Goal: Complete application form

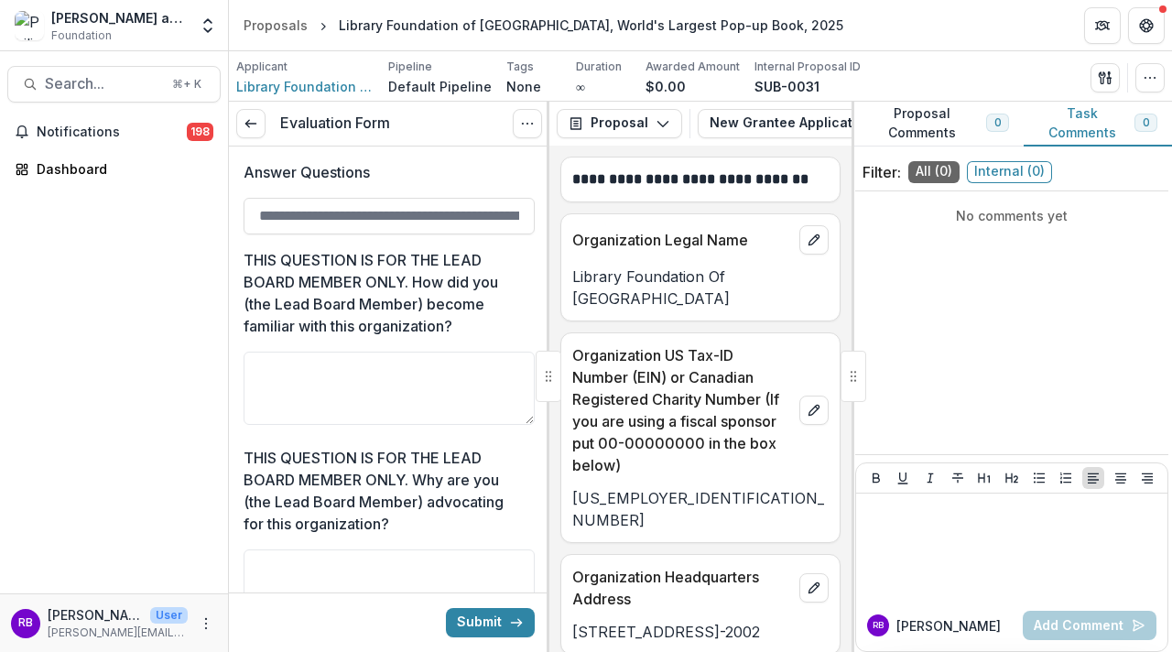
scroll to position [7469, 0]
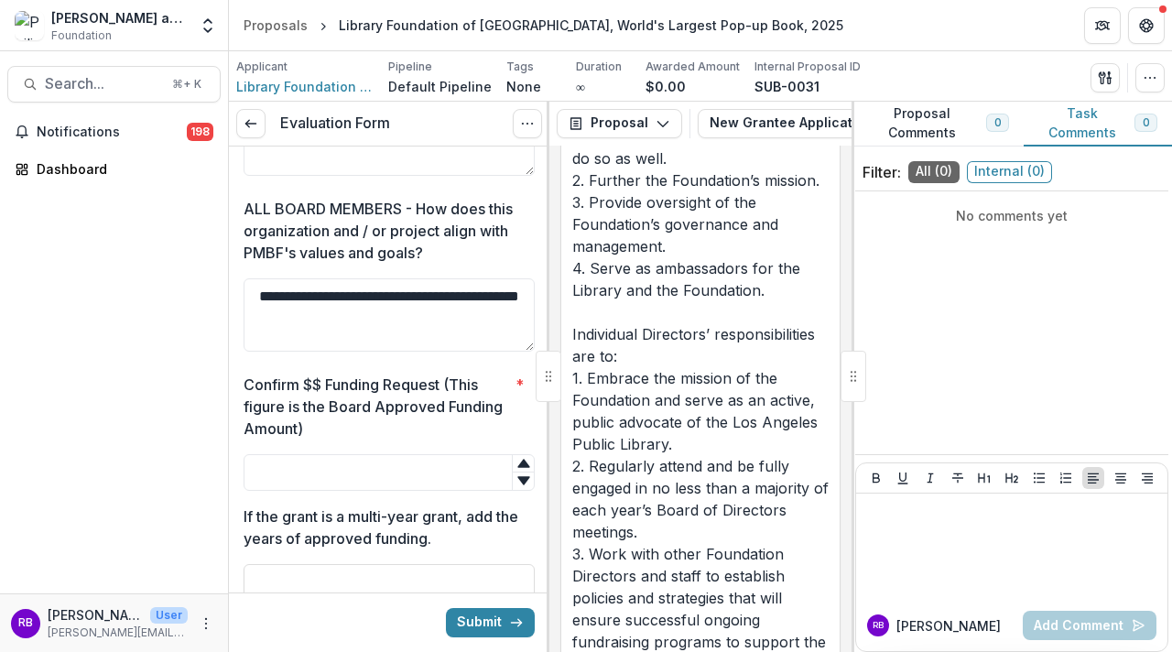
scroll to position [4100, 0]
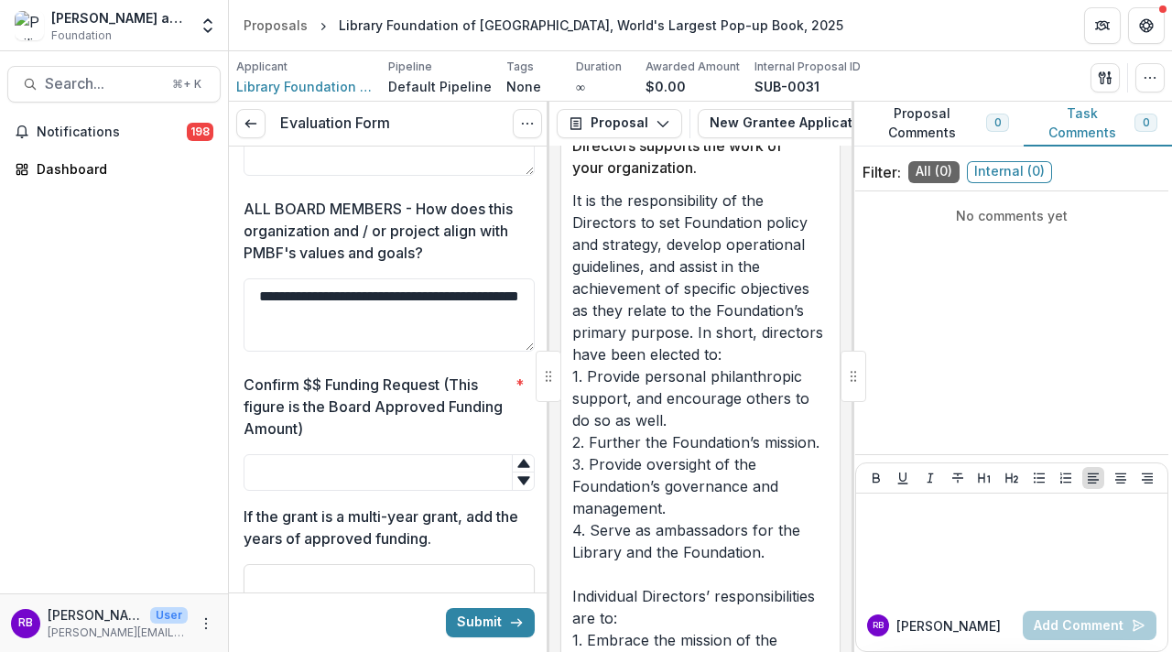
scroll to position [3991, 0]
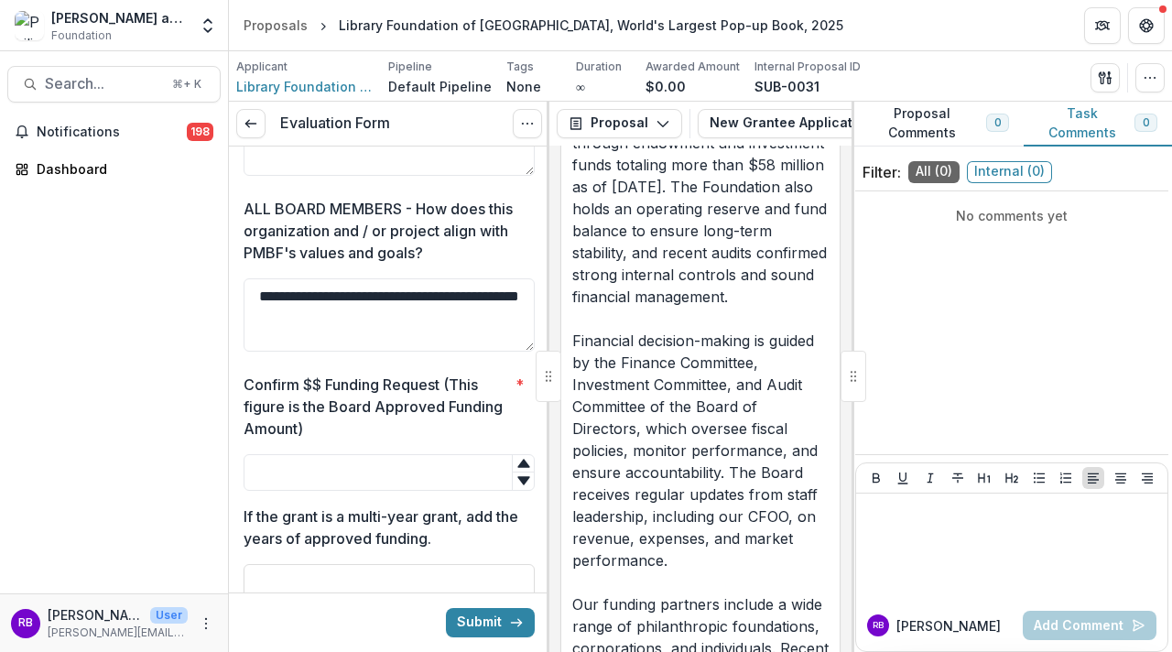
scroll to position [8347, 0]
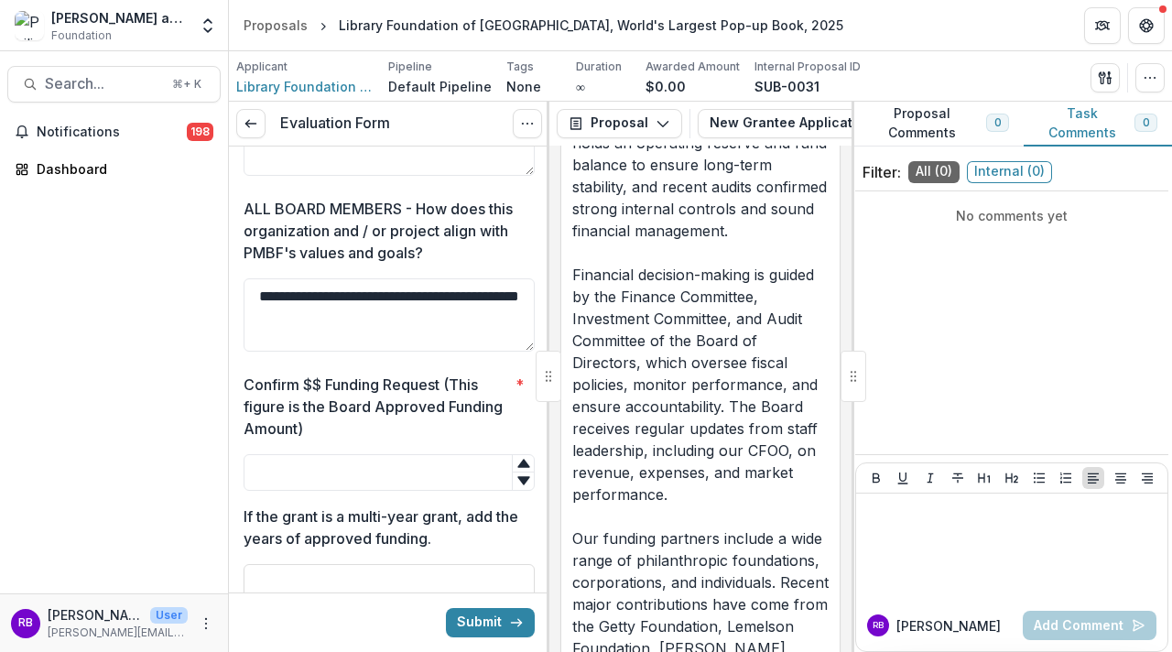
click at [775, 432] on p "The Library Foundation of [GEOGRAPHIC_DATA] (LFLA) is in a position of financia…" at bounding box center [700, 340] width 256 height 1120
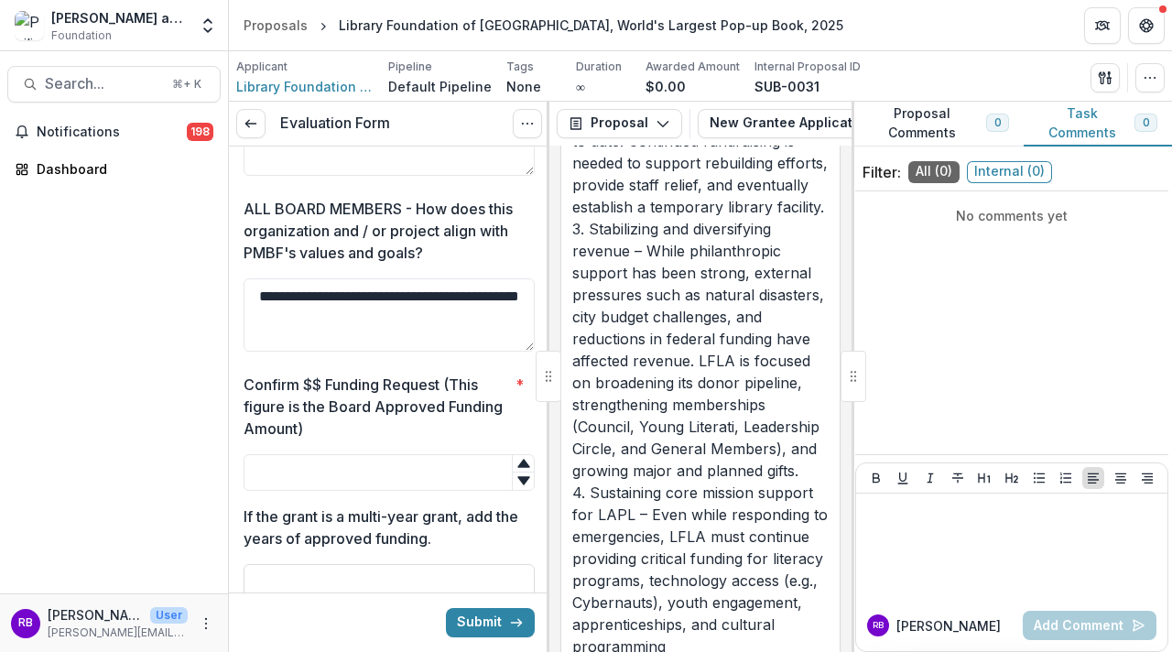
scroll to position [11349, 0]
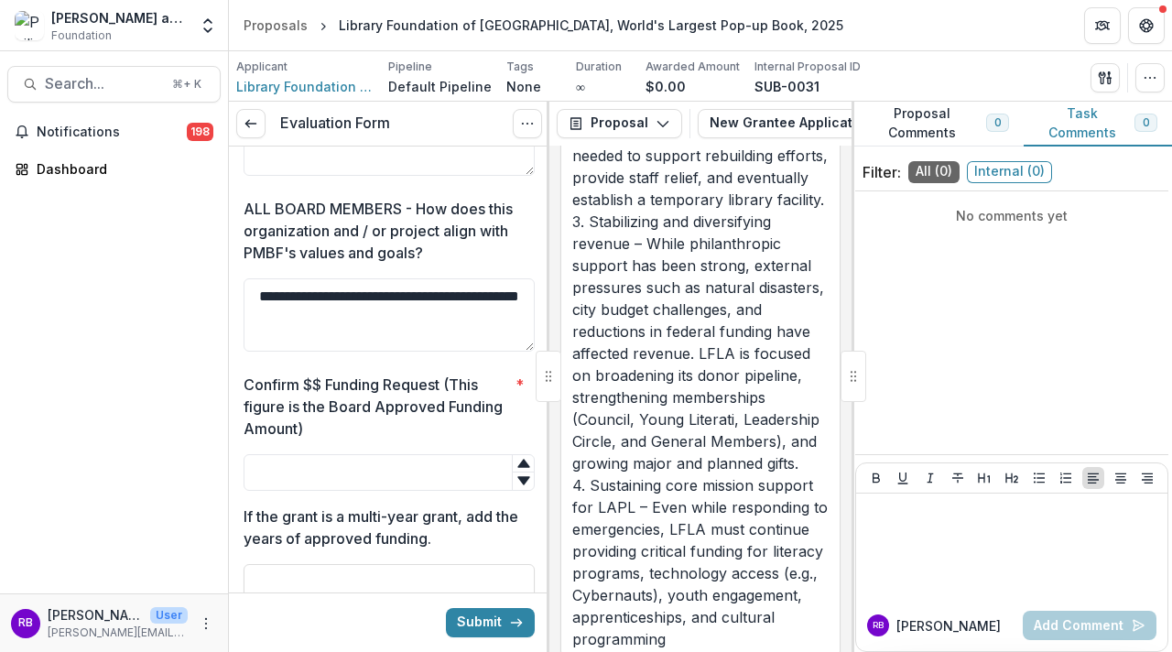
click at [728, 488] on p "1. Centennial Campaign (2026) – Preparing for the Central Library’s 100th anniv…" at bounding box center [700, 221] width 256 height 857
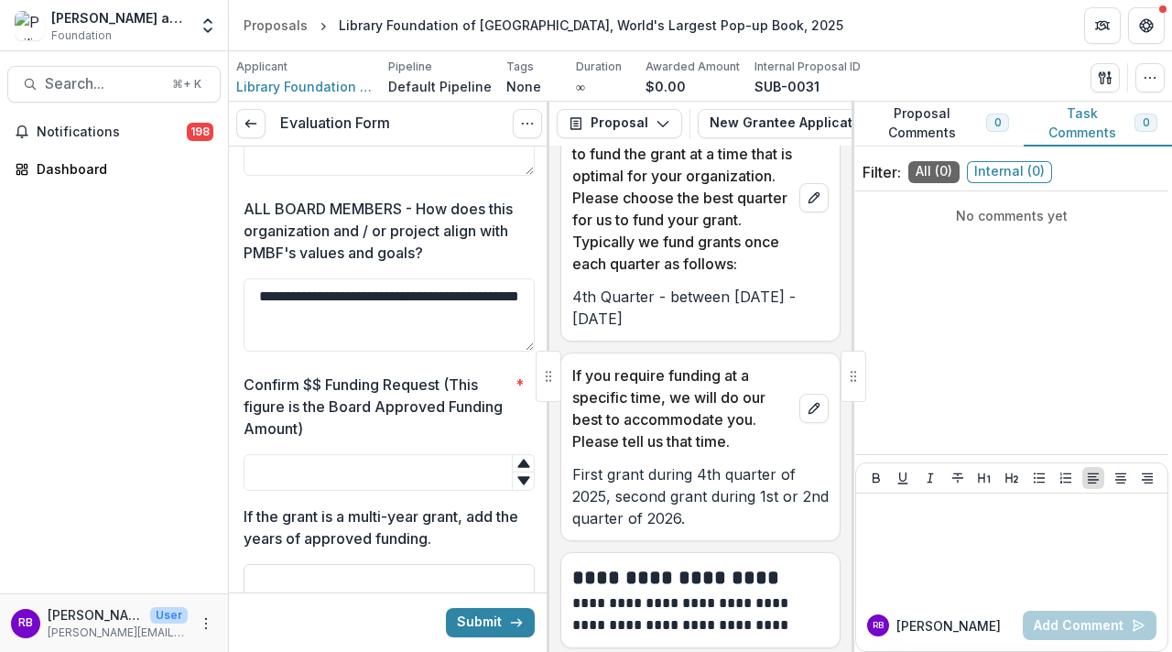
scroll to position [12521, 0]
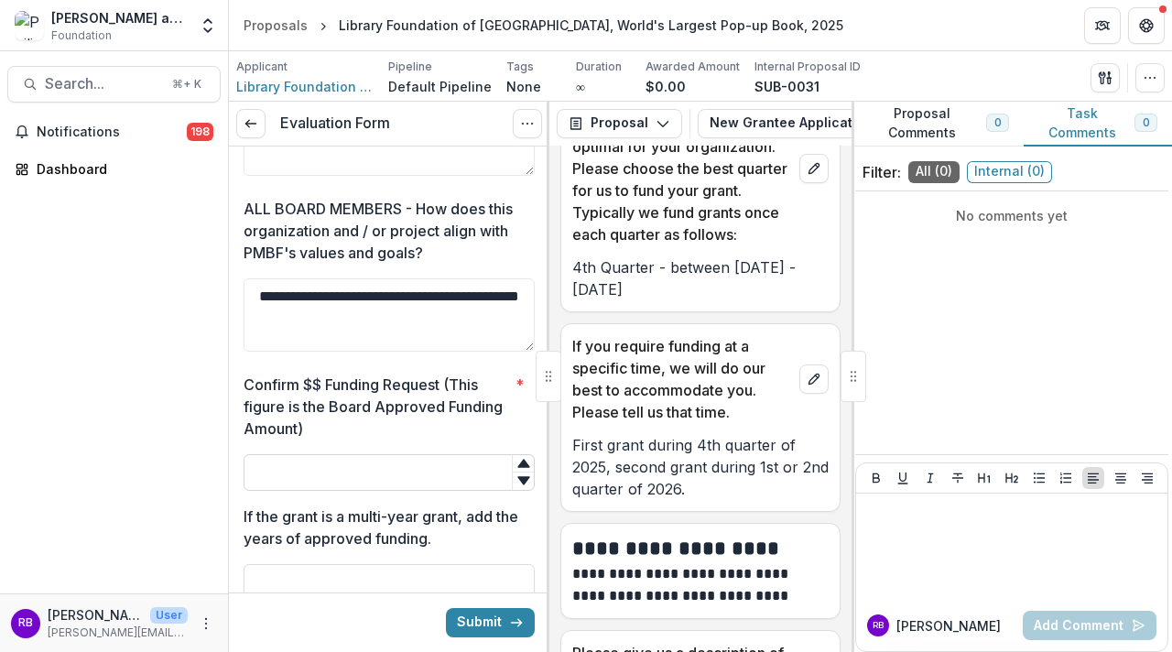
click at [459, 469] on input "Confirm $$ Funding Request (This figure is the Board Approved Funding Amount) *" at bounding box center [388, 472] width 291 height 37
type input "*****"
click at [536, 516] on div "**********" at bounding box center [389, 662] width 320 height 2277
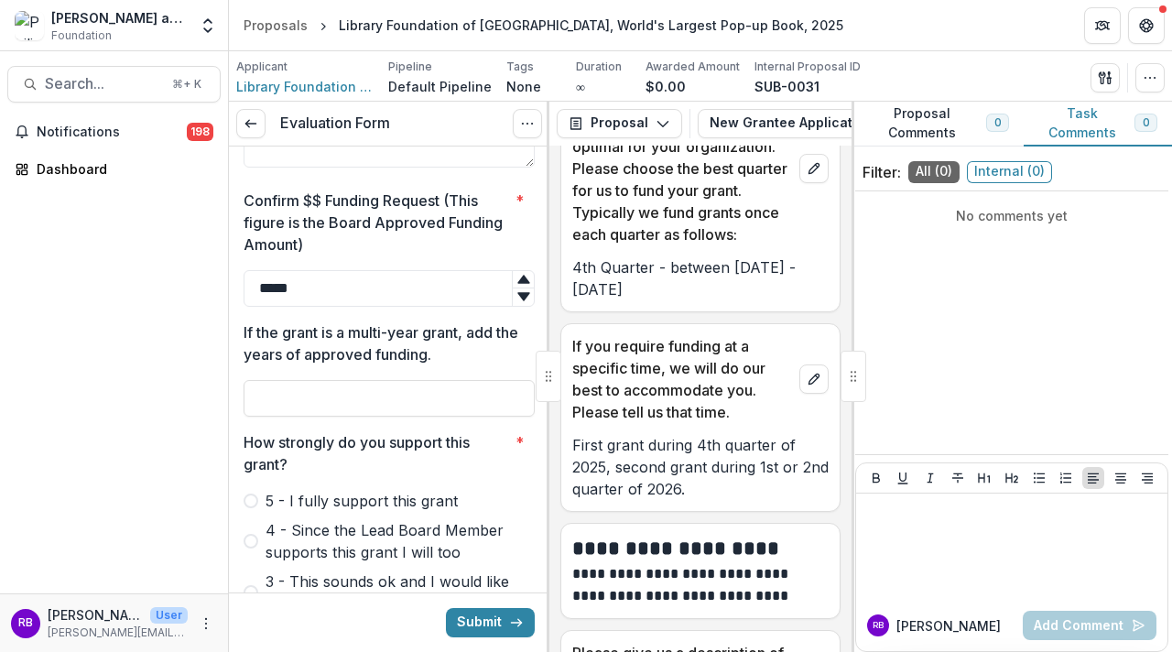
scroll to position [842, 0]
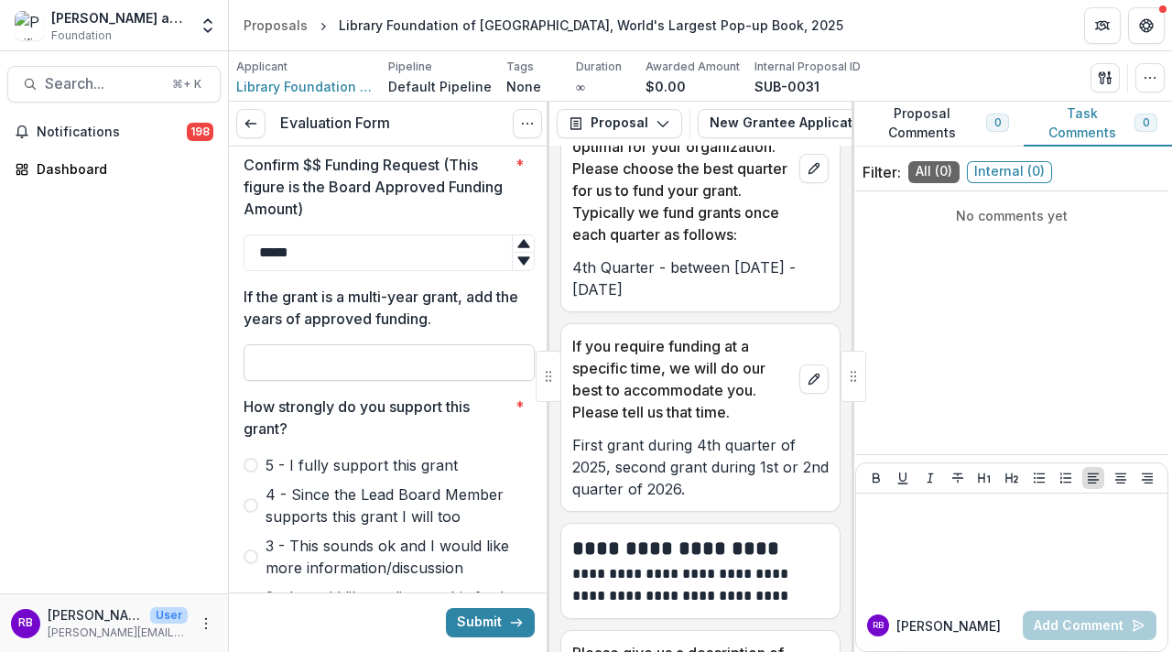
click at [319, 375] on input "If the grant is a multi-year grant, add the years of approved funding." at bounding box center [388, 362] width 291 height 37
type input "*********"
click at [255, 456] on label "5 - I fully support this grant" at bounding box center [388, 465] width 291 height 22
click at [519, 433] on div "How strongly do you support this grant? * 5 - I fully support this grant 4 - Si…" at bounding box center [388, 563] width 291 height 337
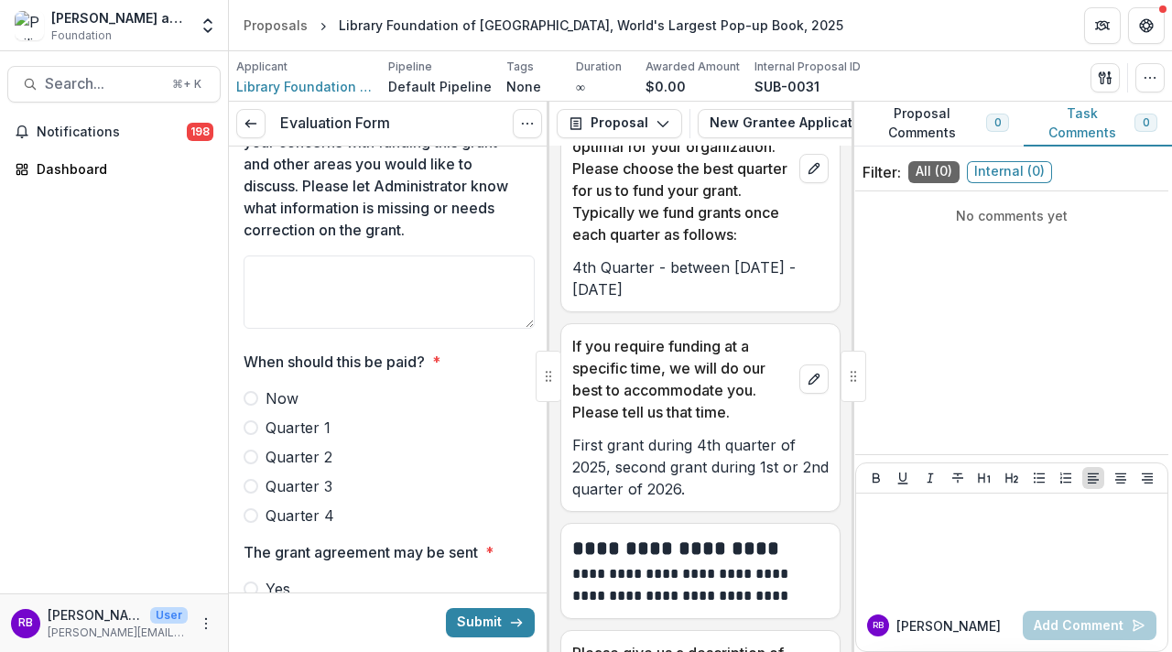
scroll to position [1538, 0]
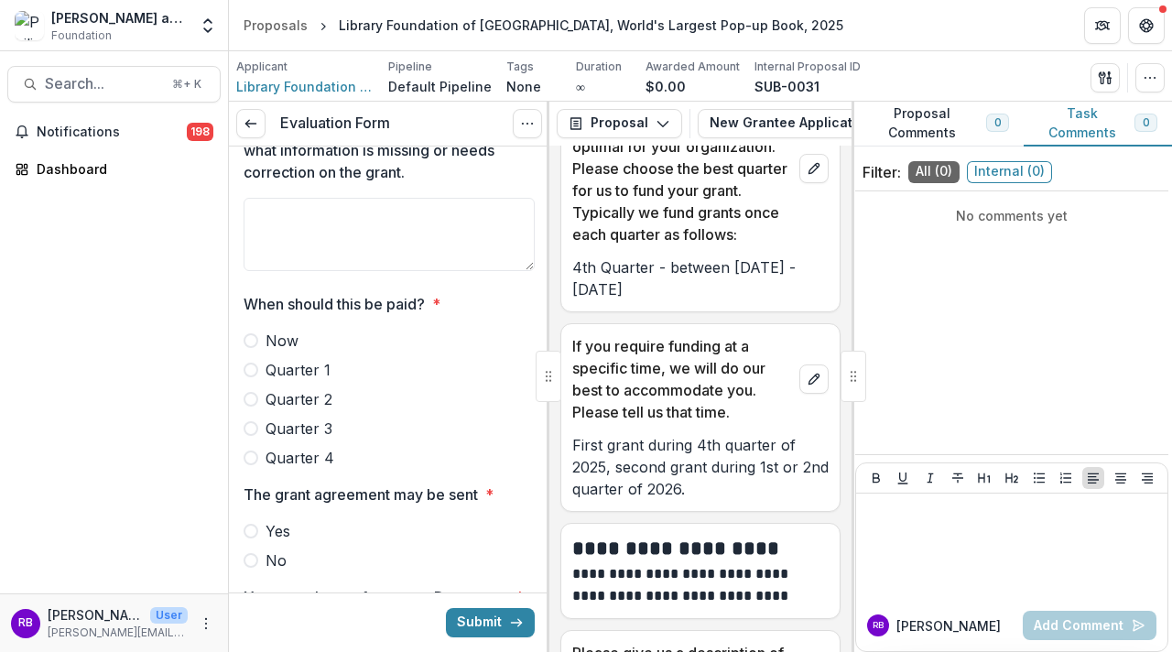
click at [251, 421] on span at bounding box center [250, 428] width 15 height 15
click at [253, 524] on span at bounding box center [250, 531] width 15 height 15
click at [482, 526] on label "Yes" at bounding box center [388, 531] width 291 height 22
click at [248, 528] on span at bounding box center [250, 531] width 15 height 15
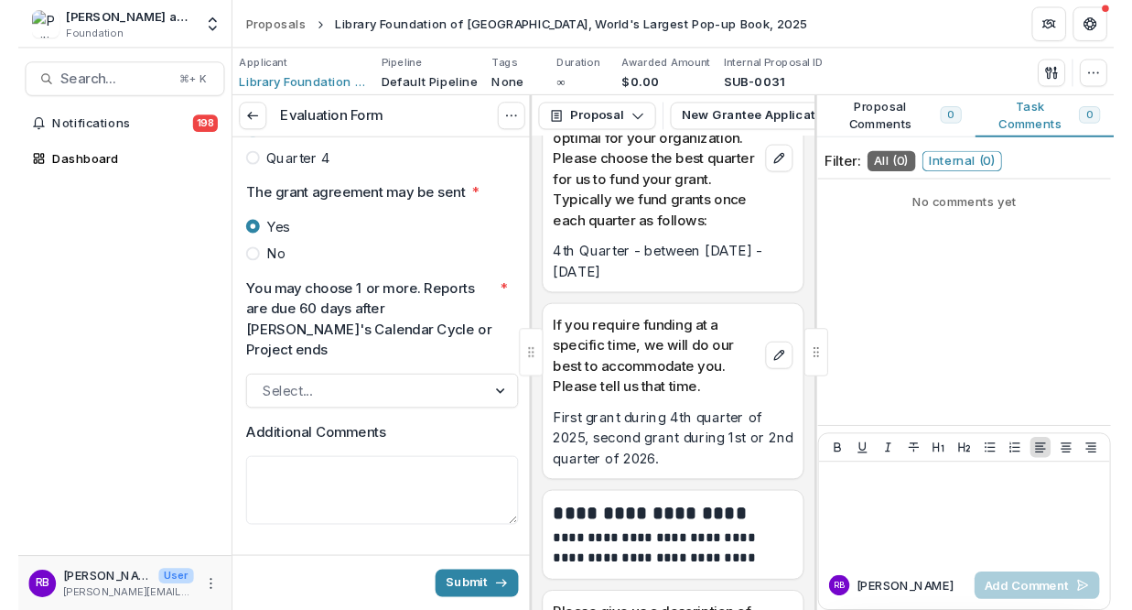
scroll to position [1838, 0]
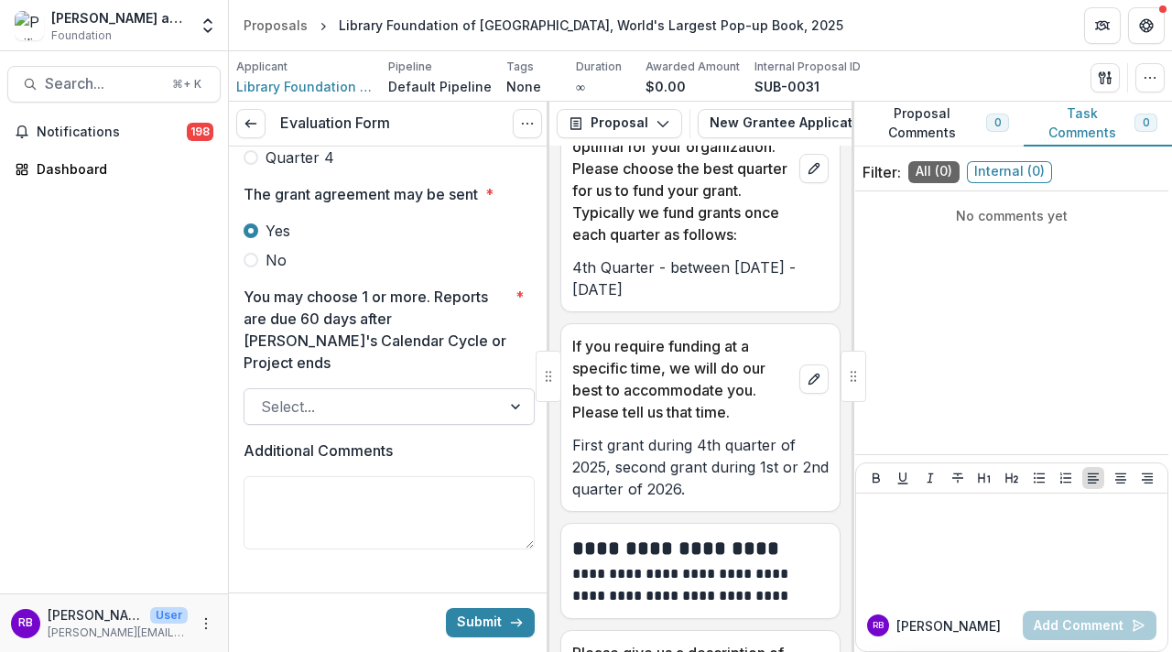
click at [493, 392] on div "Select..." at bounding box center [372, 406] width 256 height 29
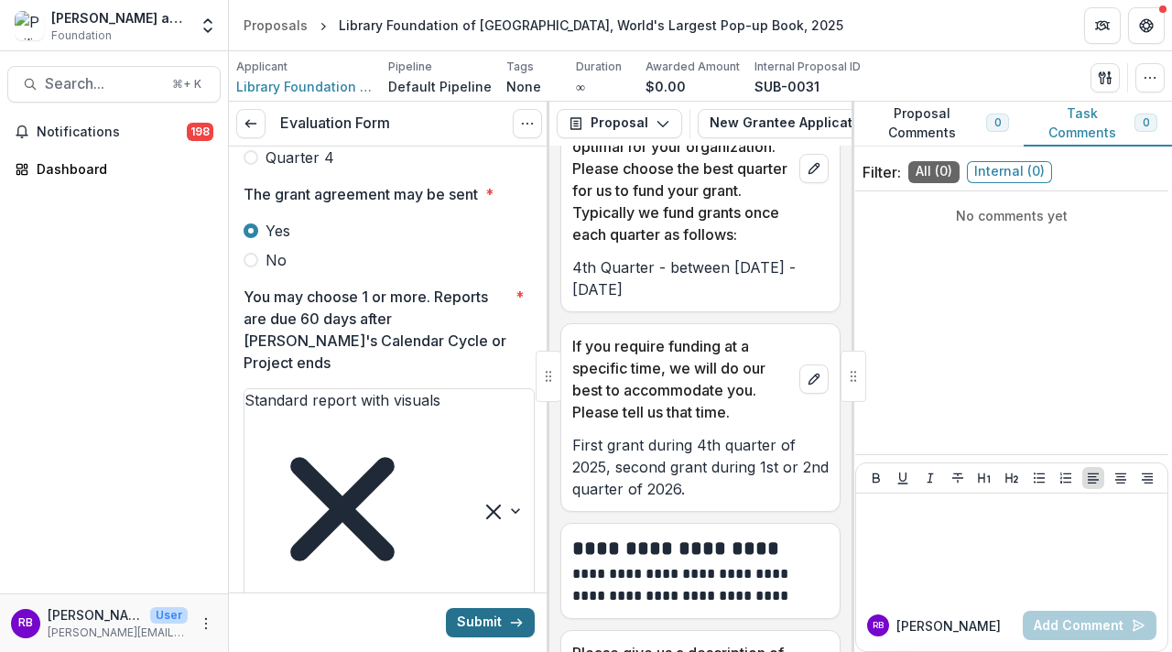
click at [472, 613] on button "Submit" at bounding box center [490, 622] width 89 height 29
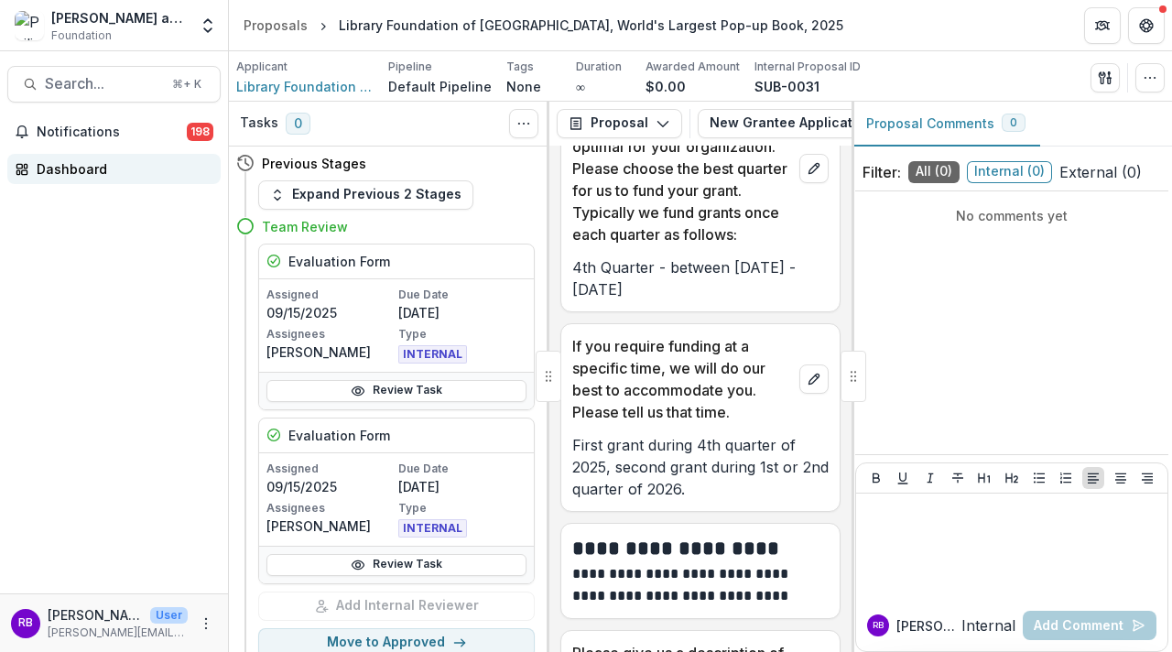
click at [87, 165] on div "Dashboard" at bounding box center [121, 168] width 169 height 19
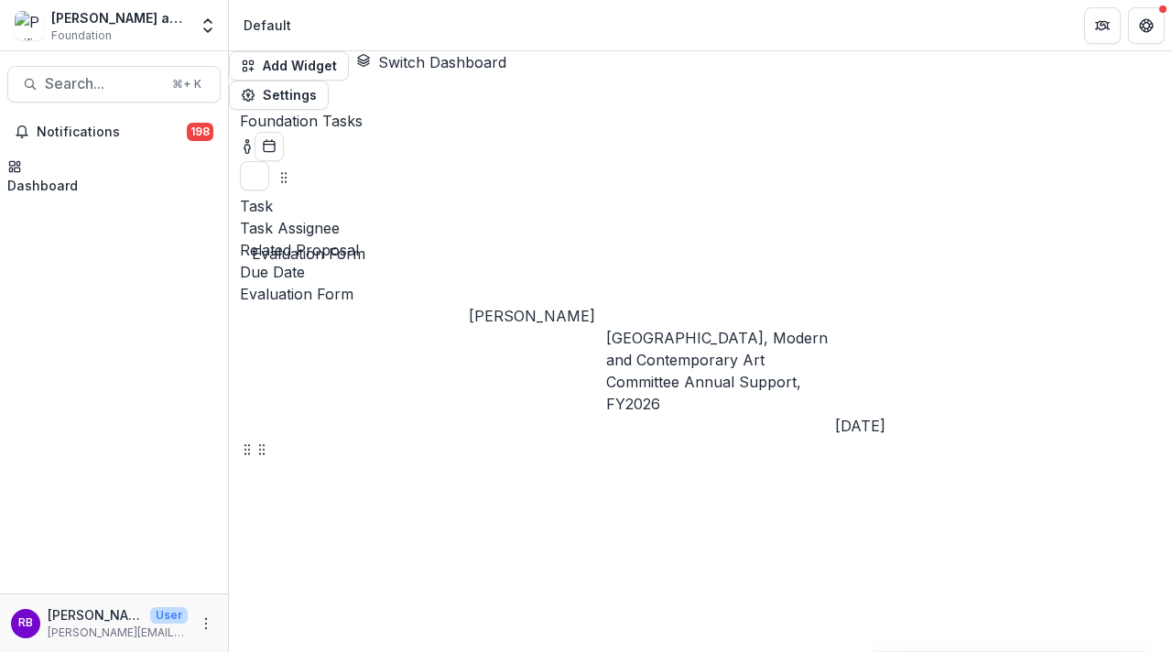
click at [282, 285] on link "Evaluation Form" at bounding box center [296, 294] width 113 height 18
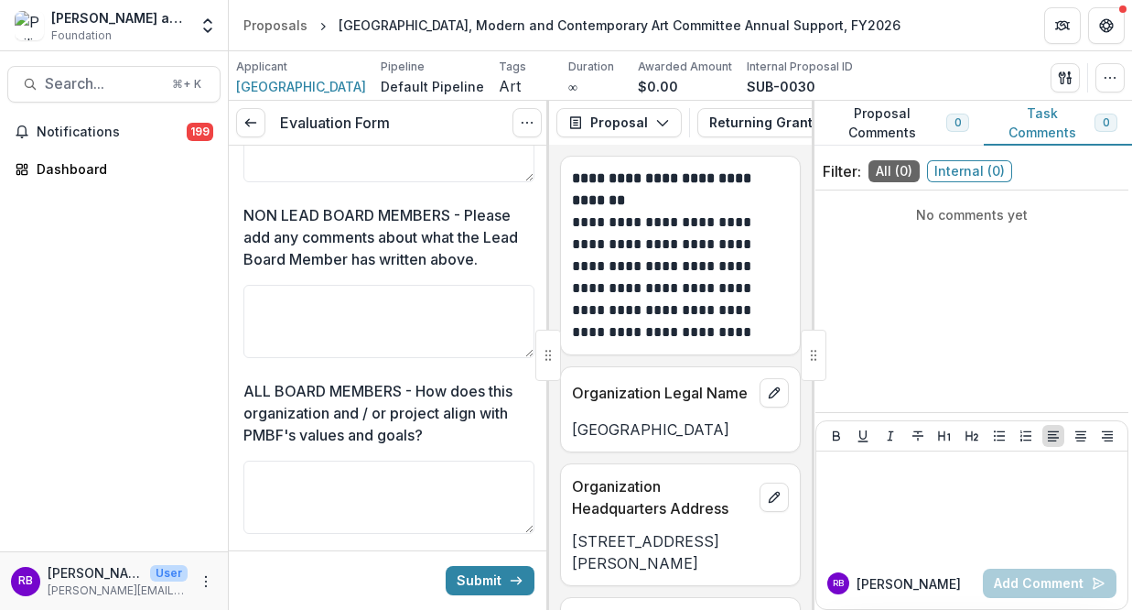
scroll to position [432, 0]
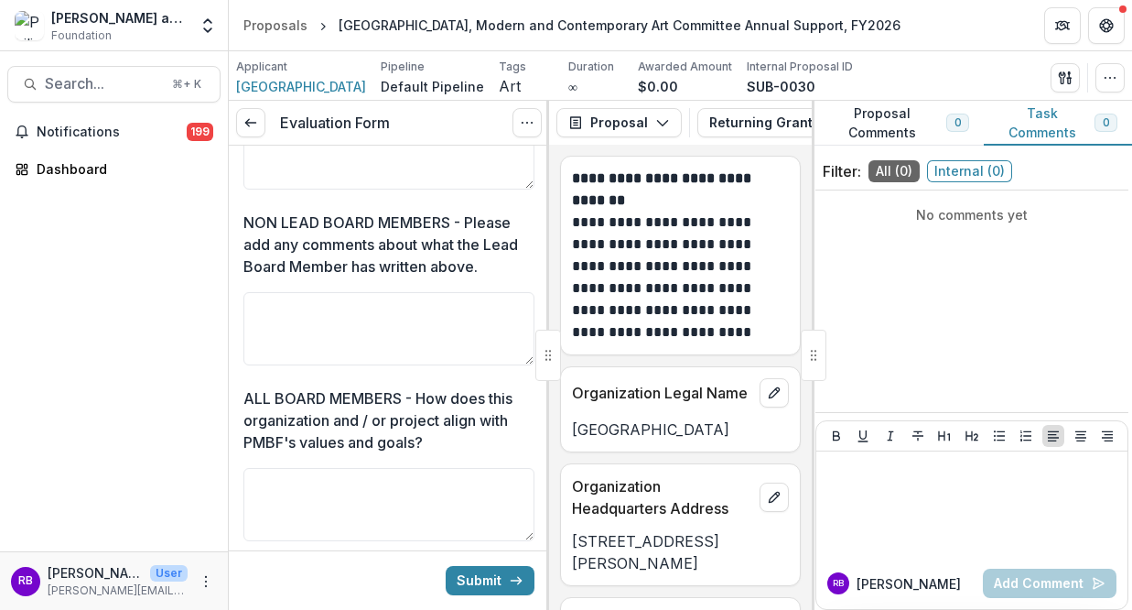
click at [757, 312] on p "**********" at bounding box center [677, 277] width 211 height 132
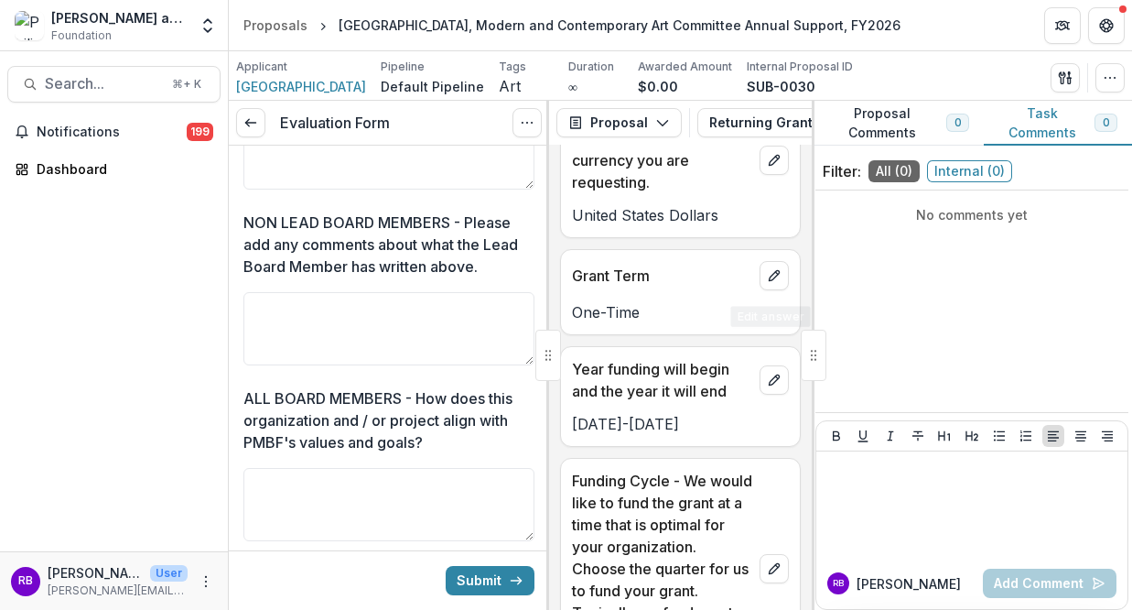
scroll to position [4393, 0]
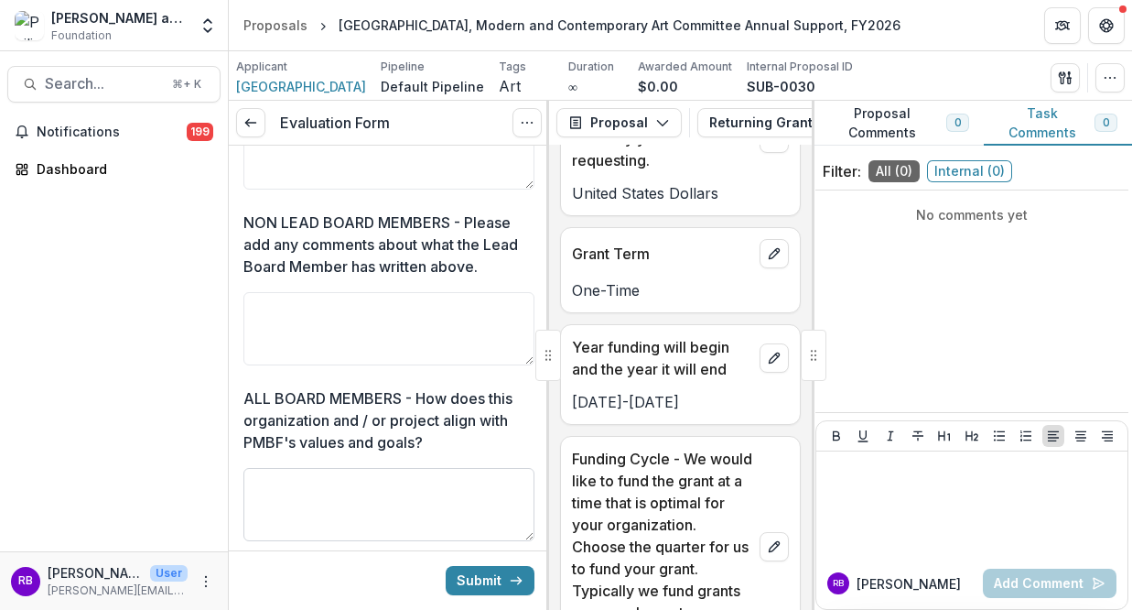
click at [454, 502] on textarea "ALL BOARD MEMBERS - How does this organization and / or project align with PMBF…" at bounding box center [388, 504] width 291 height 73
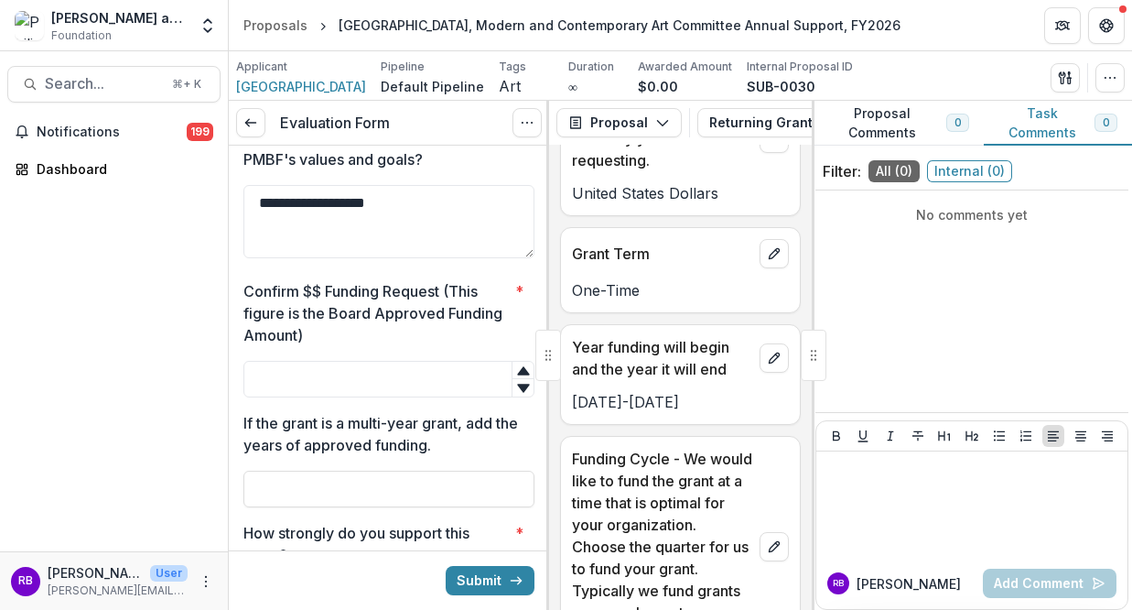
scroll to position [735, 0]
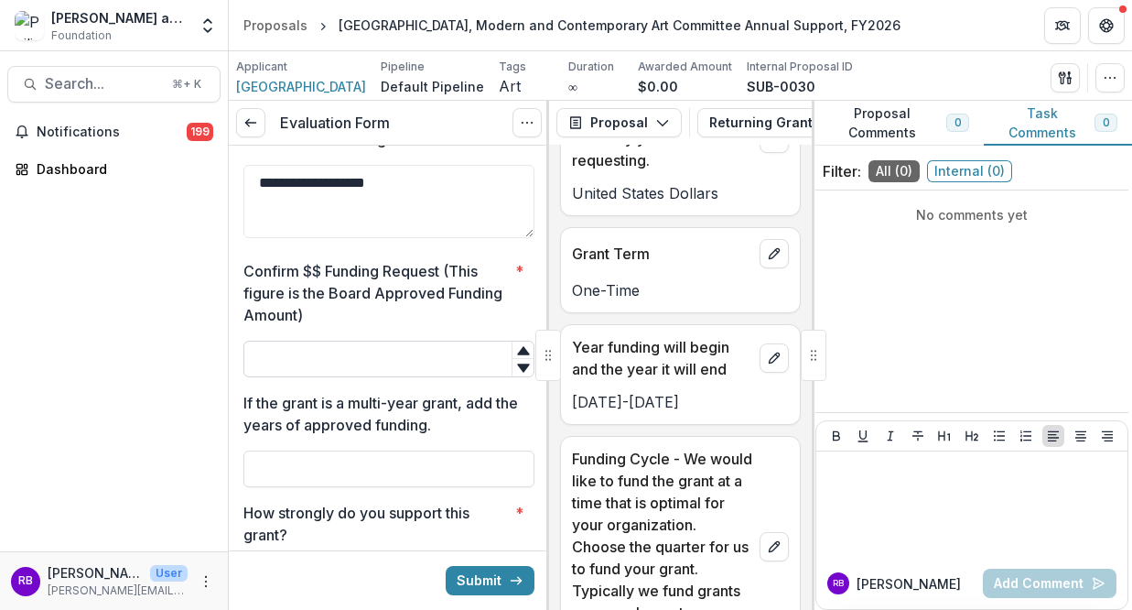
type textarea "**********"
click at [414, 361] on input "Confirm $$ Funding Request (This figure is the Board Approved Funding Amount) *" at bounding box center [388, 358] width 291 height 37
type input "*****"
click at [726, 448] on p "Funding Cycle - We would like to fund the grant at a time that is optimal for y…" at bounding box center [662, 547] width 180 height 198
click at [390, 481] on input "If the grant is a multi-year grant, add the years of approved funding." at bounding box center [388, 468] width 291 height 37
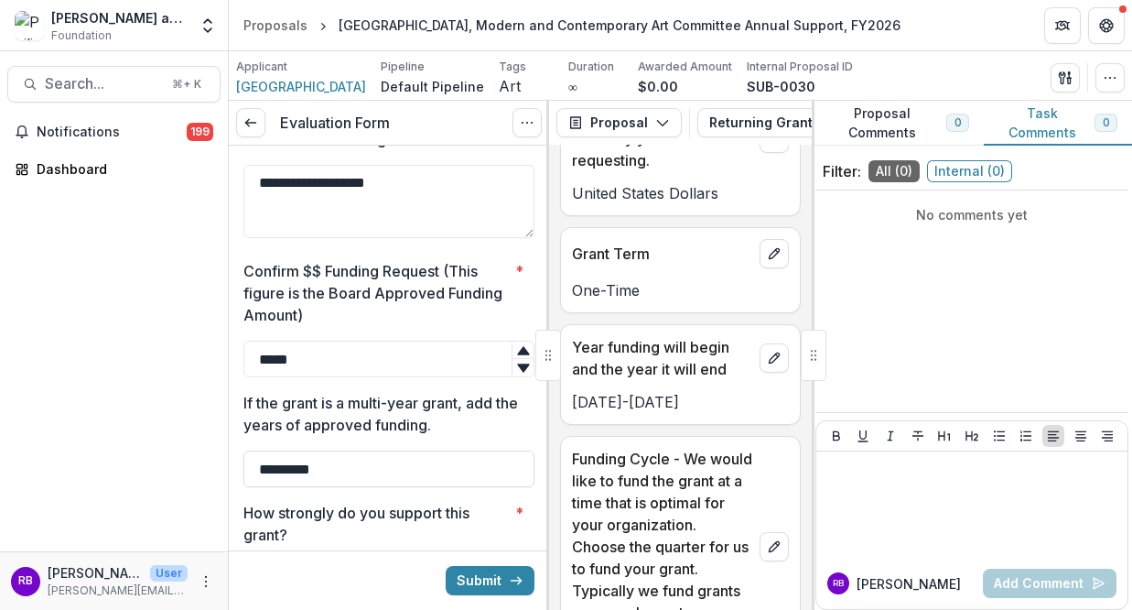
type input "*********"
click at [535, 520] on div "**********" at bounding box center [389, 549] width 320 height 2277
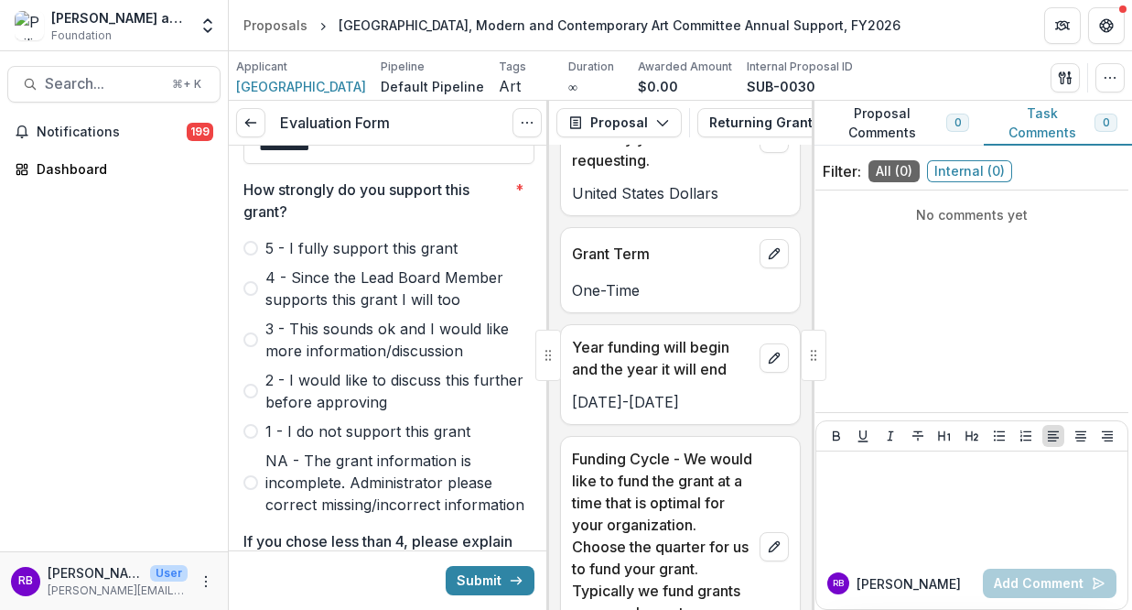
scroll to position [1138, 0]
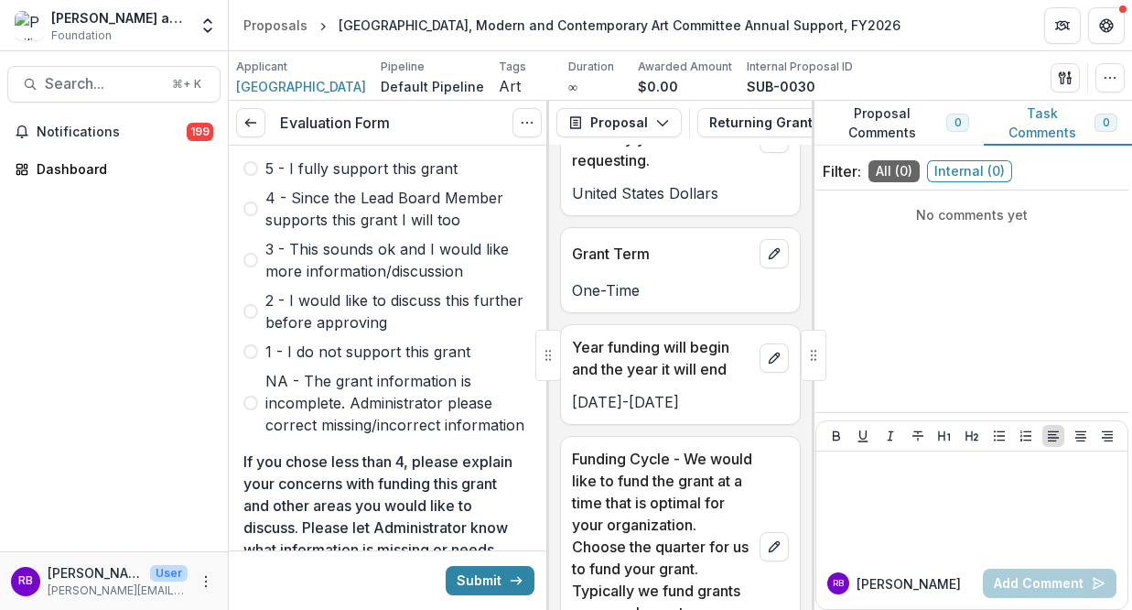
click at [249, 167] on span at bounding box center [250, 168] width 15 height 15
click at [474, 573] on button "Submit" at bounding box center [490, 580] width 89 height 29
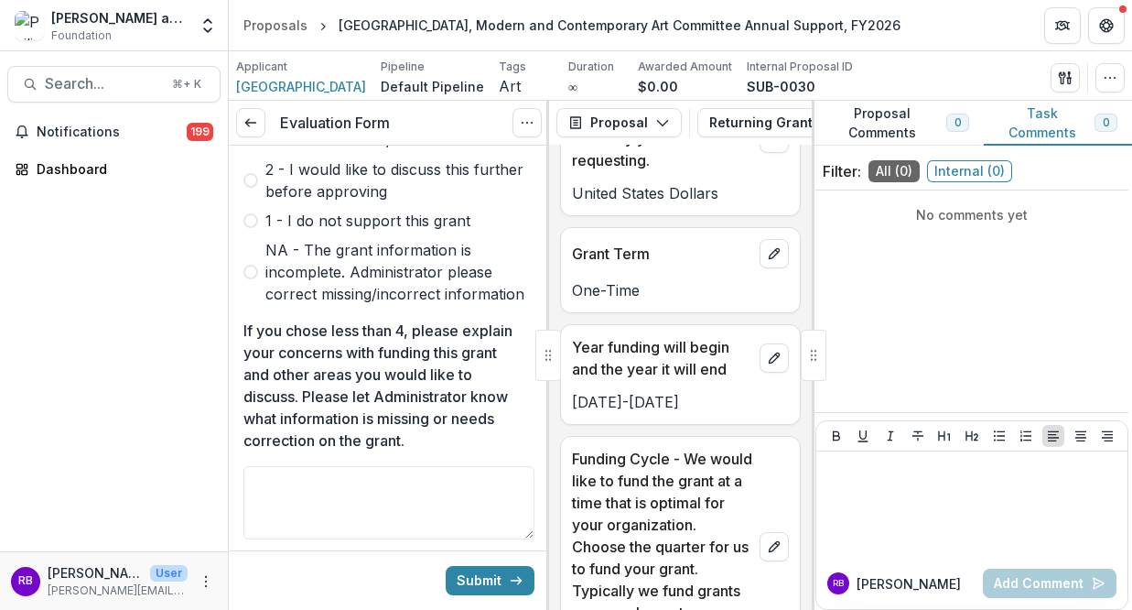
click at [541, 463] on div "**********" at bounding box center [389, 15] width 320 height 2277
drag, startPoint x: 541, startPoint y: 463, endPoint x: 542, endPoint y: 502, distance: 38.5
click at [542, 502] on div "**********" at bounding box center [389, 15] width 320 height 2277
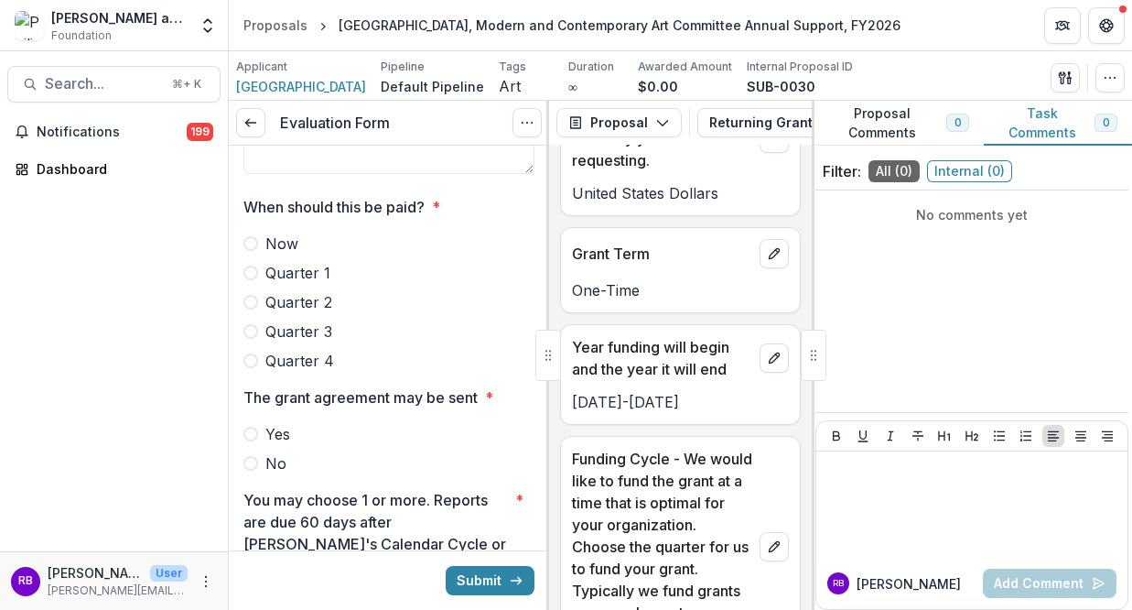
scroll to position [1635, 0]
click at [249, 329] on span at bounding box center [250, 330] width 15 height 15
click at [250, 427] on span at bounding box center [250, 433] width 15 height 15
drag, startPoint x: 539, startPoint y: 488, endPoint x: 539, endPoint y: 522, distance: 33.9
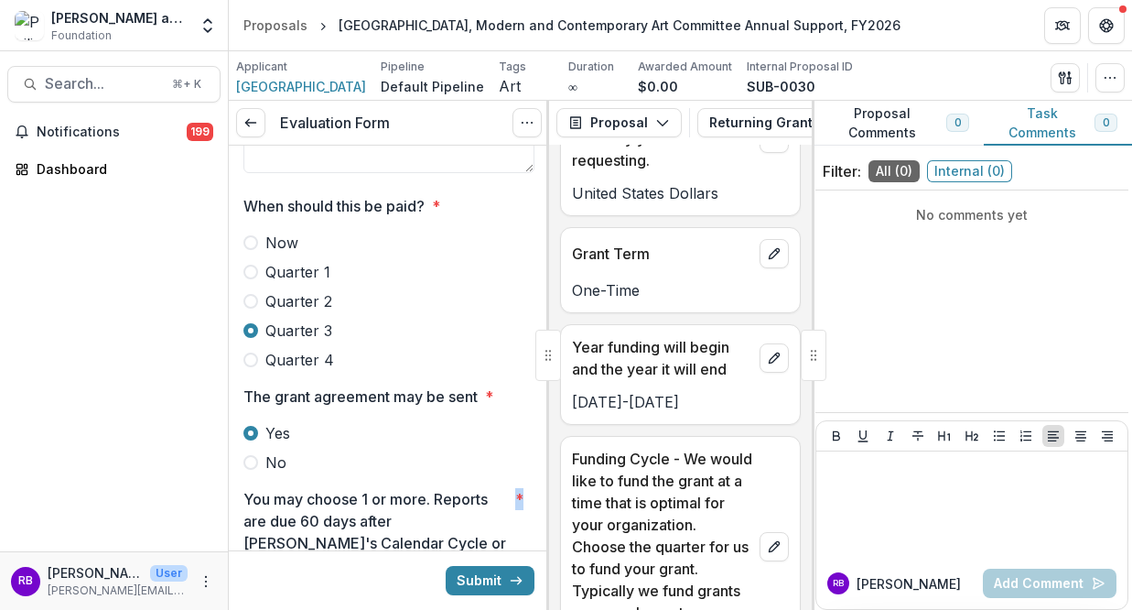
click at [546, 524] on div at bounding box center [547, 355] width 3 height 509
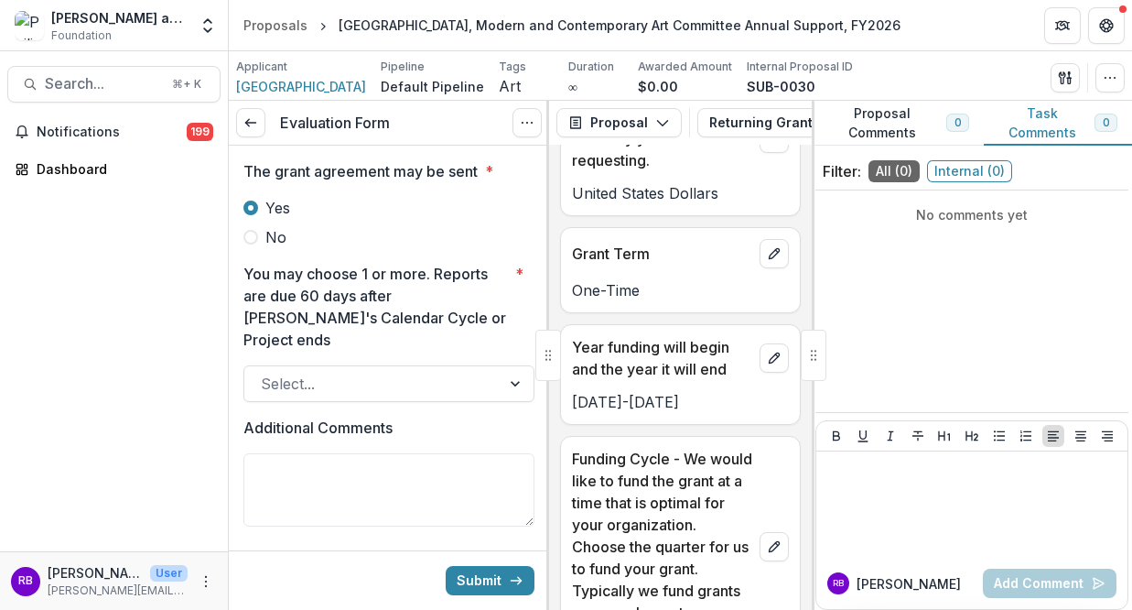
scroll to position [1880, 0]
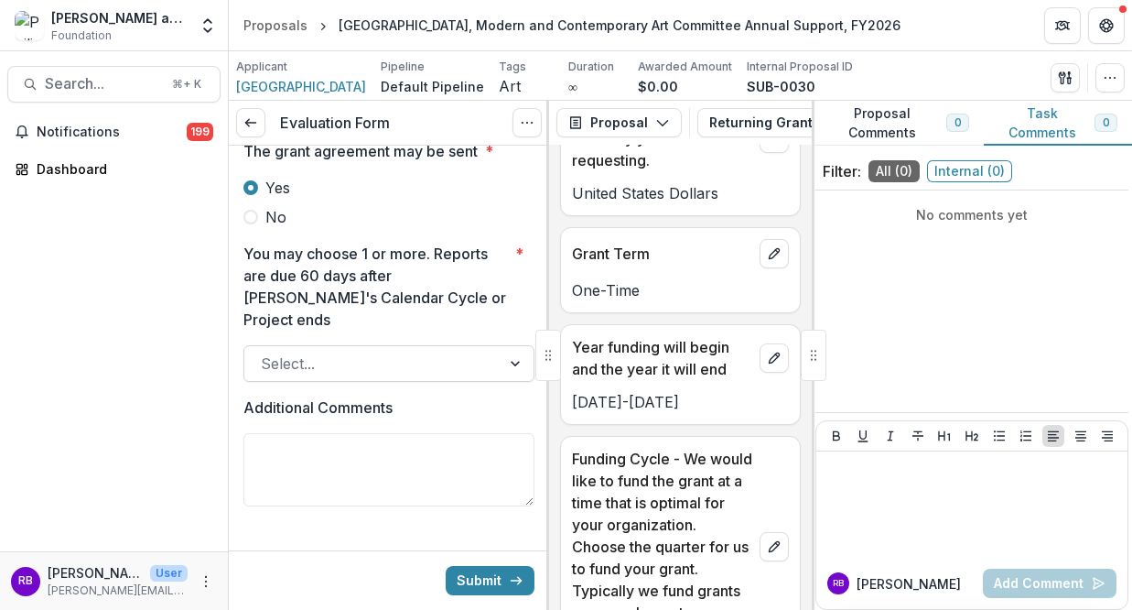
click at [501, 346] on div at bounding box center [517, 363] width 33 height 35
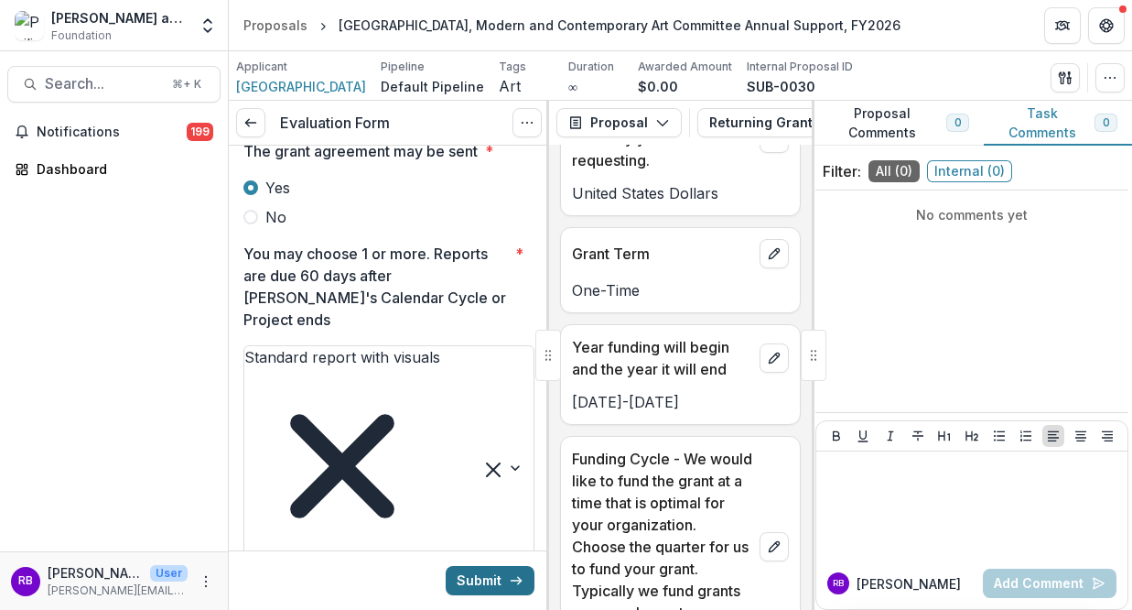
click at [476, 573] on button "Submit" at bounding box center [490, 580] width 89 height 29
